Goal: Task Accomplishment & Management: Manage account settings

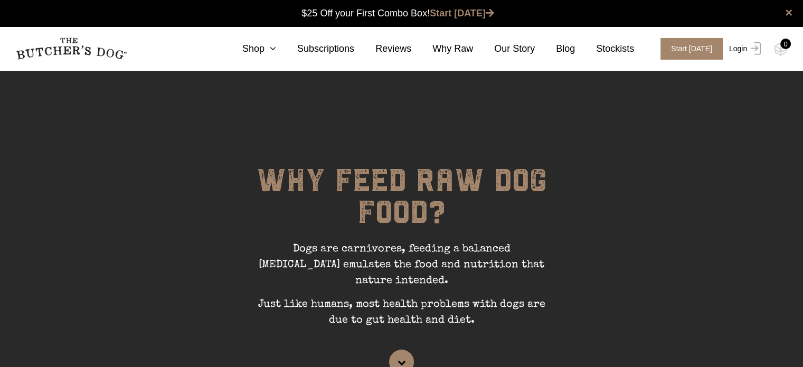
click at [757, 52] on img at bounding box center [754, 48] width 14 height 13
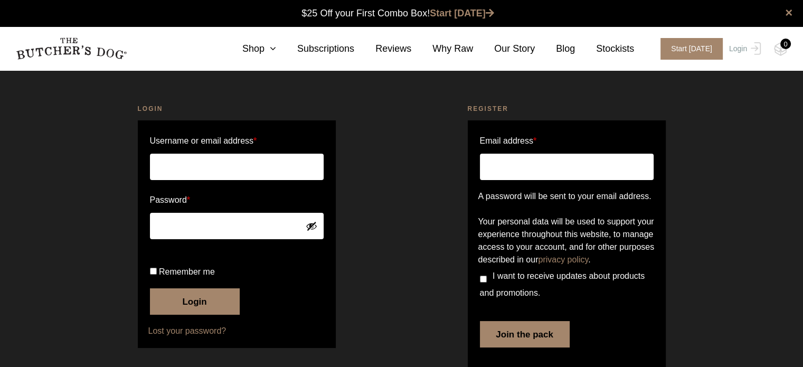
type input "[EMAIL_ADDRESS][DOMAIN_NAME]"
click at [152, 274] on input "Remember me" at bounding box center [153, 271] width 7 height 7
checkbox input "true"
click at [214, 314] on button "Login" at bounding box center [195, 301] width 90 height 26
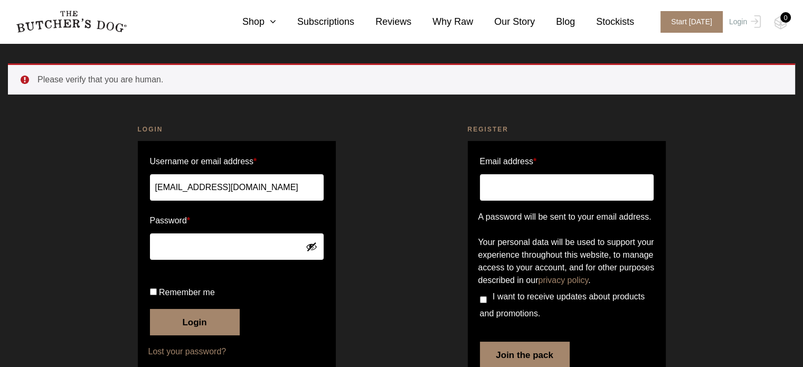
scroll to position [53, 0]
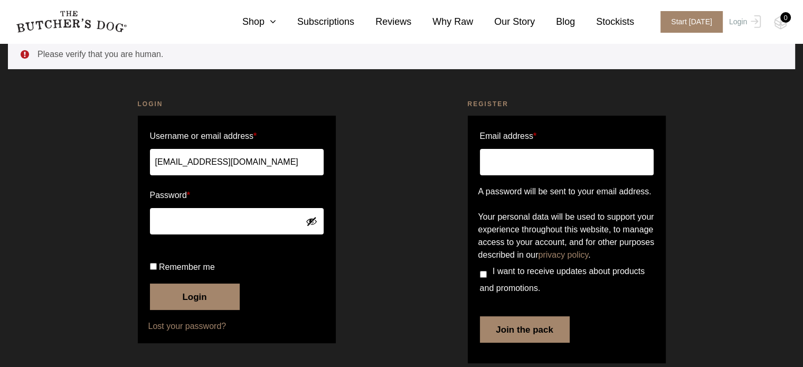
click at [176, 310] on button "Login" at bounding box center [195, 296] width 90 height 26
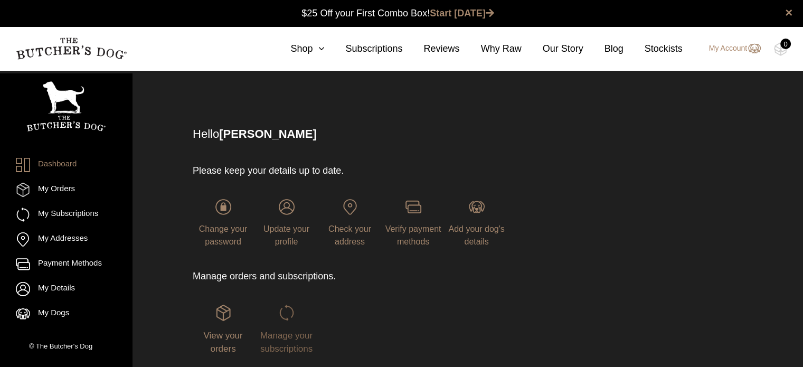
click at [284, 316] on img at bounding box center [287, 312] width 16 height 16
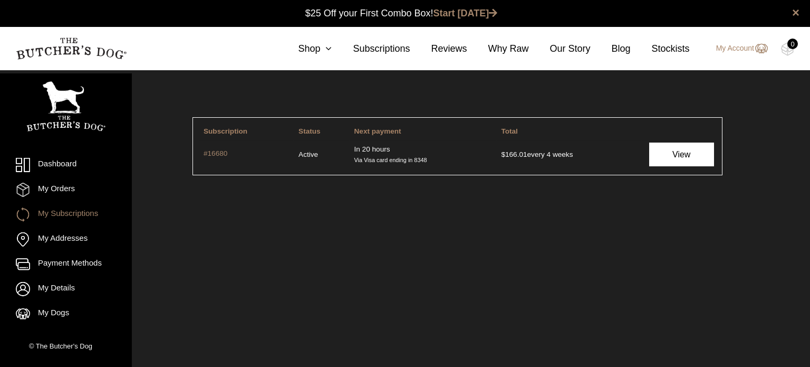
click at [684, 154] on link "View" at bounding box center [682, 154] width 65 height 24
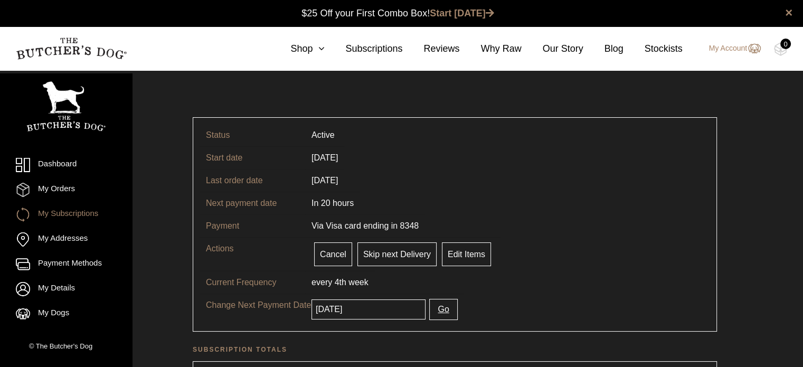
click at [429, 305] on button "Go" at bounding box center [443, 309] width 28 height 21
click at [364, 308] on input "2025-09-19" at bounding box center [368, 309] width 114 height 20
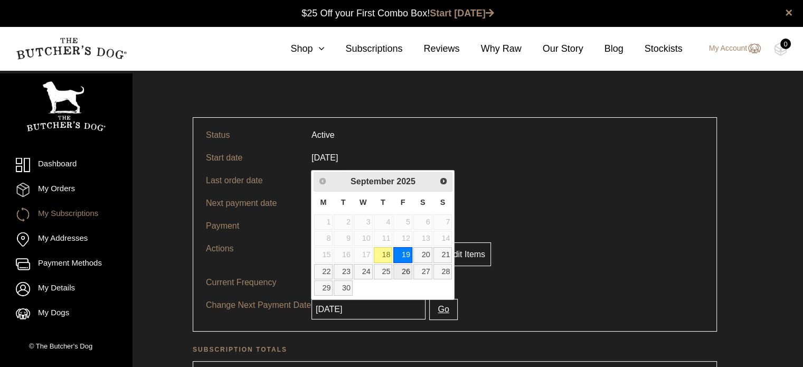
click at [401, 269] on link "26" at bounding box center [402, 271] width 19 height 15
type input "[DATE]"
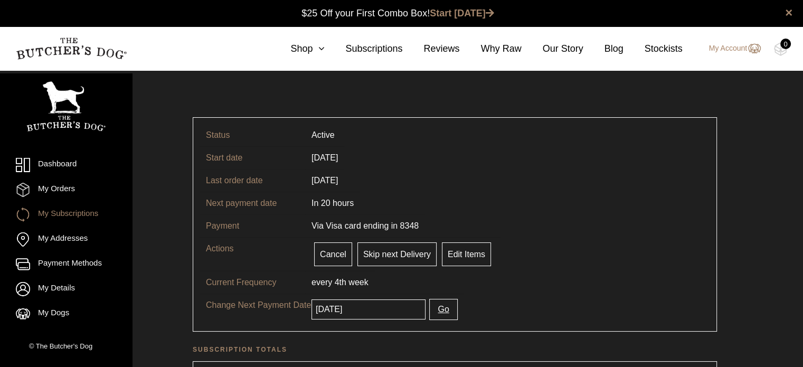
click at [429, 304] on button "Go" at bounding box center [443, 309] width 28 height 21
